Goal: Find specific page/section: Find specific page/section

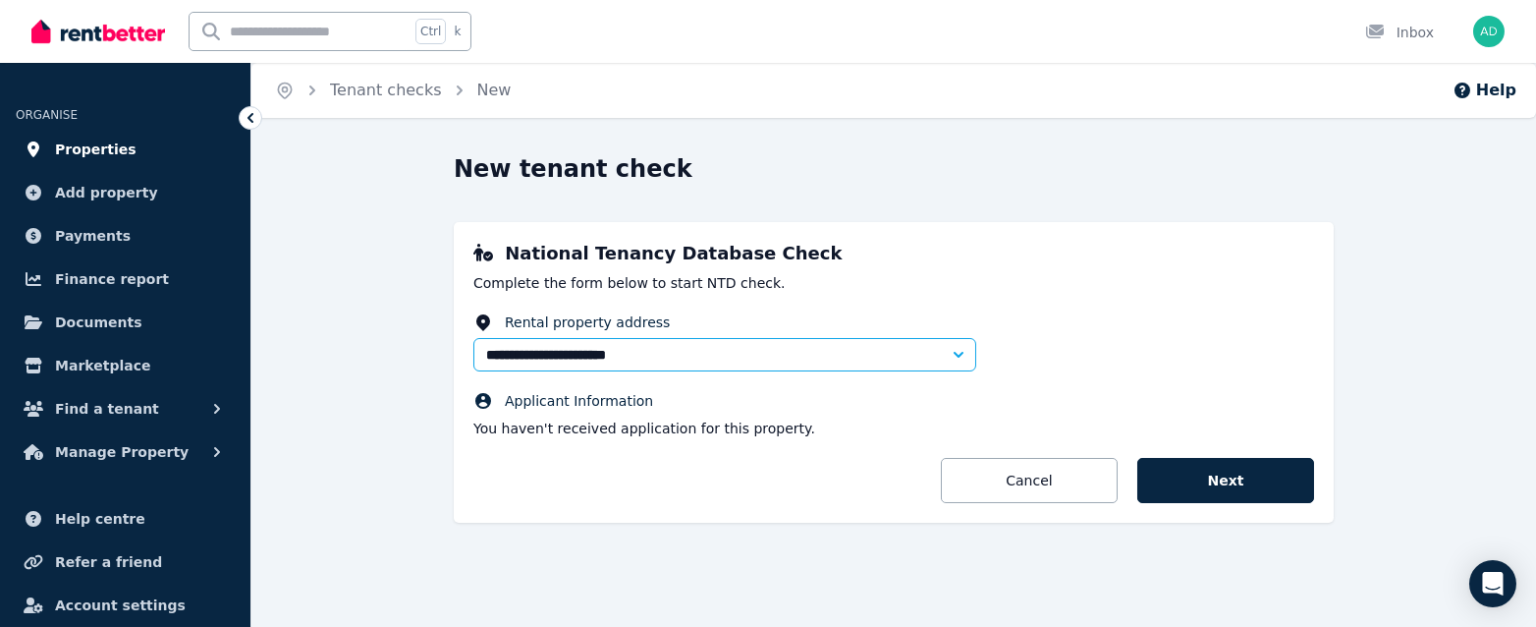
click at [147, 154] on link "Properties" at bounding box center [125, 149] width 219 height 39
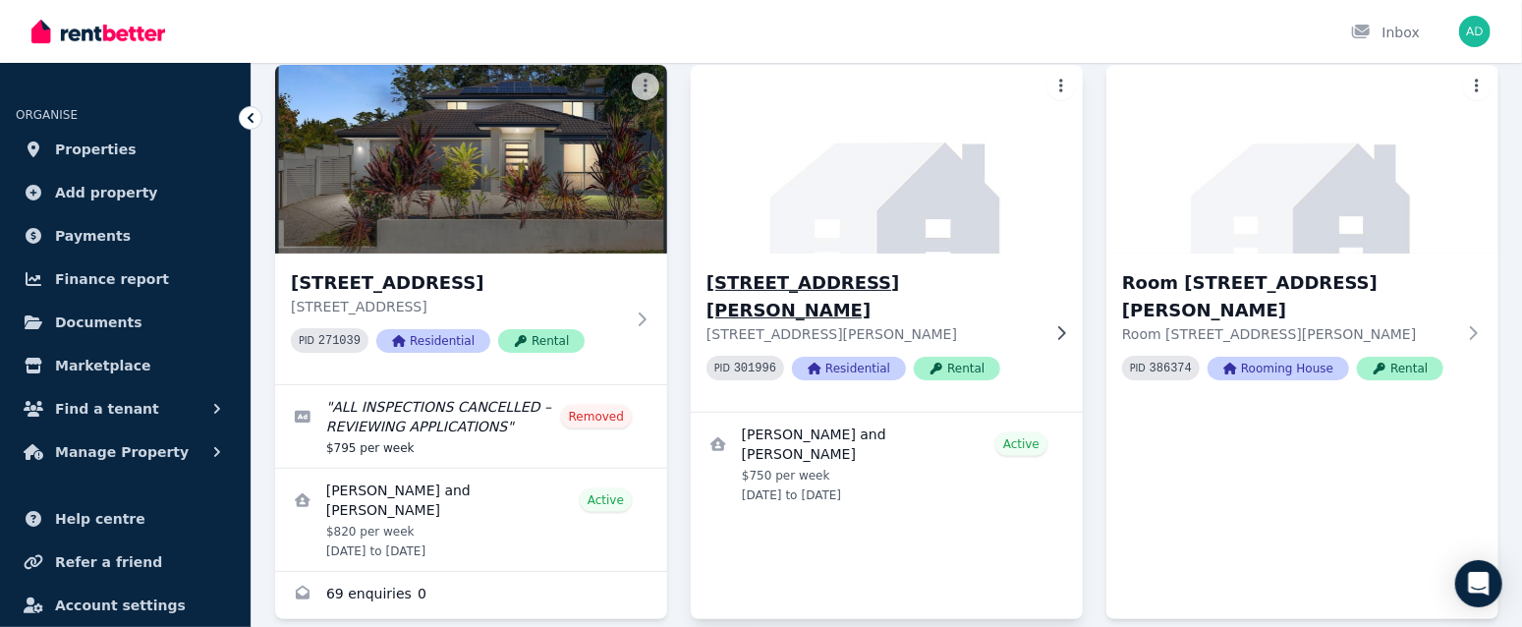
scroll to position [227, 0]
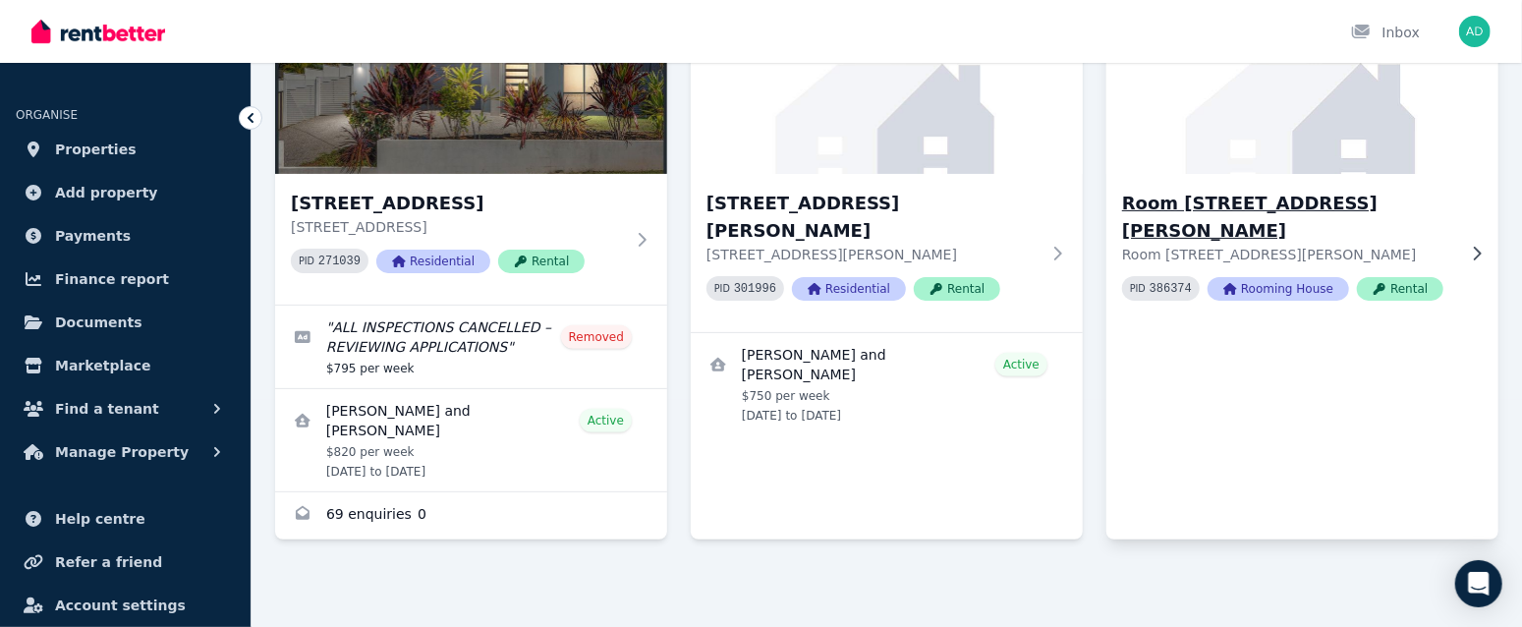
click at [1473, 246] on icon at bounding box center [1477, 254] width 20 height 16
